Goal: Information Seeking & Learning: Learn about a topic

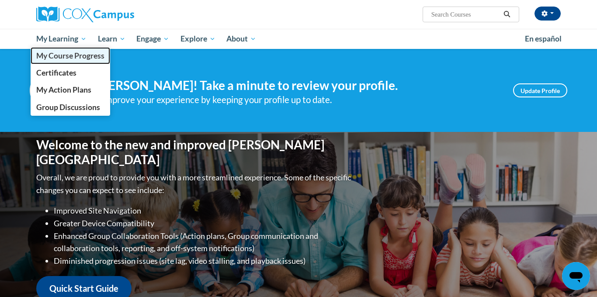
click at [56, 51] on span "My Course Progress" at bounding box center [70, 55] width 68 height 9
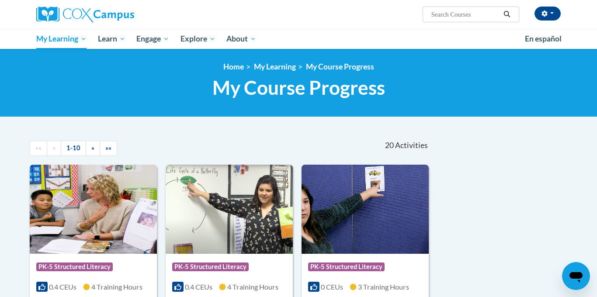
drag, startPoint x: 494, startPoint y: 194, endPoint x: 499, endPoint y: 192, distance: 5.1
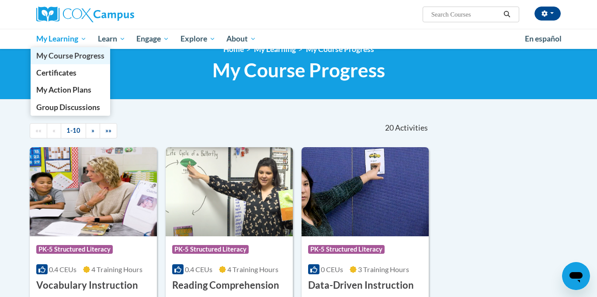
click at [64, 56] on span "My Course Progress" at bounding box center [70, 55] width 68 height 9
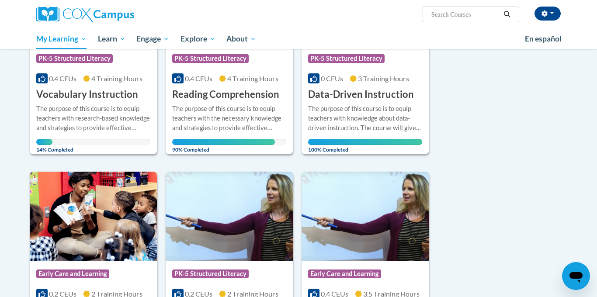
scroll to position [210, 0]
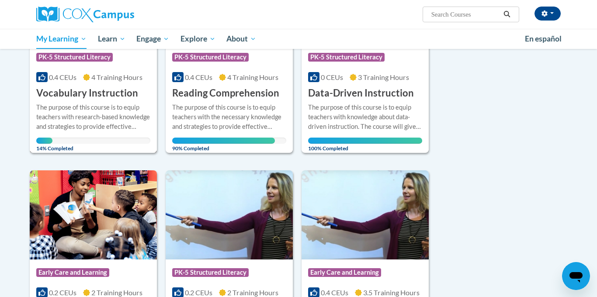
click at [53, 103] on div "The purpose of this course is to equip teachers with research-based knowledge a…" at bounding box center [93, 117] width 114 height 29
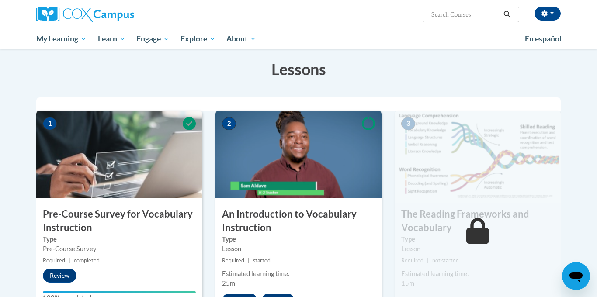
scroll to position [140, 0]
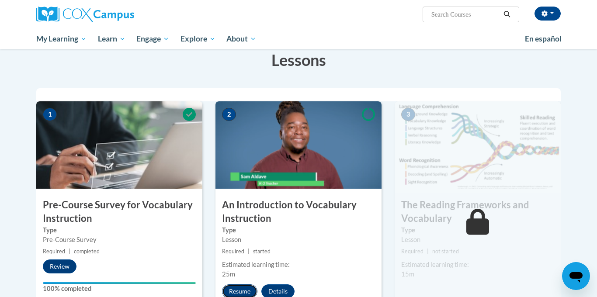
click at [250, 290] on button "Resume" at bounding box center [239, 292] width 35 height 14
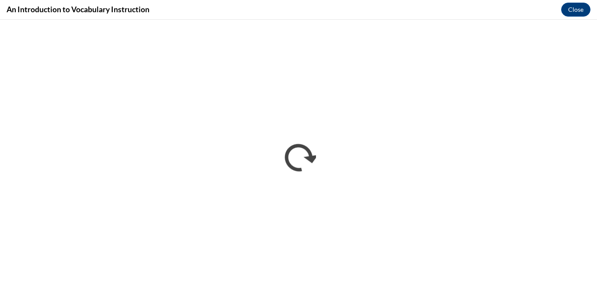
scroll to position [0, 0]
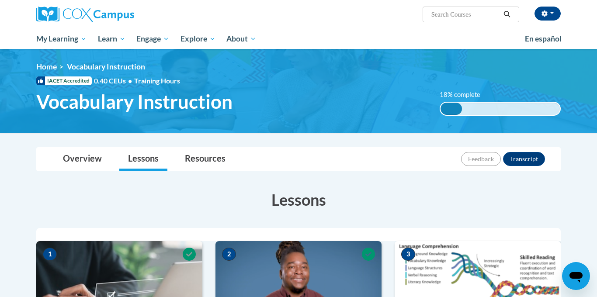
click at [429, 260] on img at bounding box center [478, 284] width 166 height 87
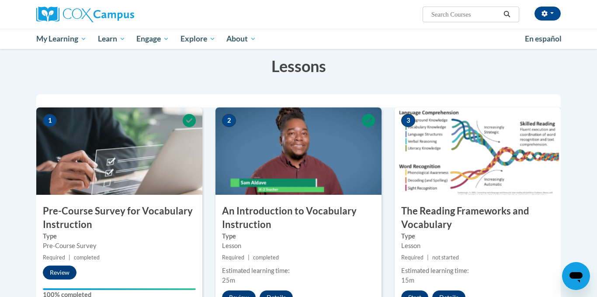
scroll to position [140, 0]
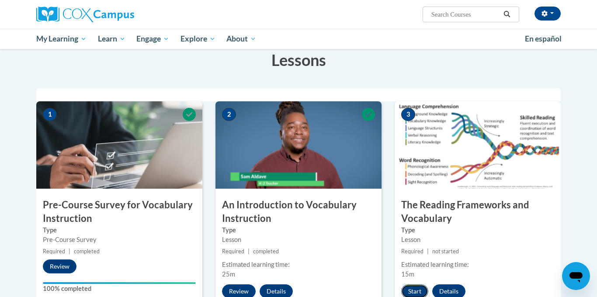
click at [407, 289] on button "Start" at bounding box center [414, 292] width 27 height 14
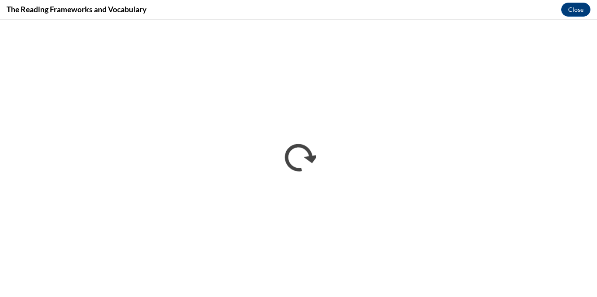
scroll to position [0, 0]
click at [260, 18] on div "The Reading Frameworks and Vocabulary Close" at bounding box center [298, 10] width 597 height 20
click at [261, 16] on div "The Reading Frameworks and Vocabulary Close" at bounding box center [298, 10] width 597 height 20
click at [361, 17] on div "The Reading Frameworks and Vocabulary Close" at bounding box center [298, 10] width 597 height 20
click at [385, 20] on iframe at bounding box center [298, 159] width 597 height 278
